Goal: Information Seeking & Learning: Learn about a topic

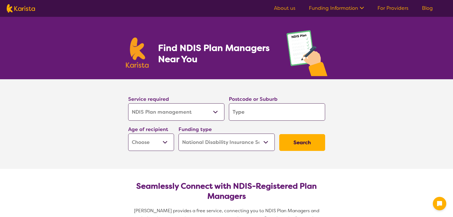
select select "NDIS Plan management"
select select "NDIS"
select select "NDIS Plan management"
select select "NDIS"
select select "NDIS Plan management"
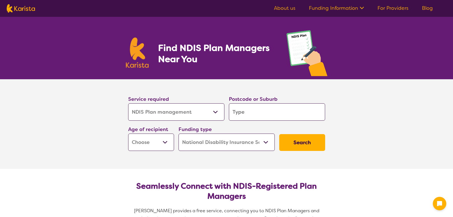
select select "NDIS"
select select "NDIS Plan management"
select select "NDIS"
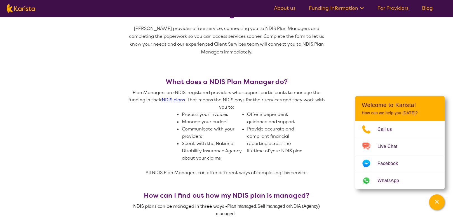
scroll to position [196, 0]
